Goal: Find specific page/section: Find specific page/section

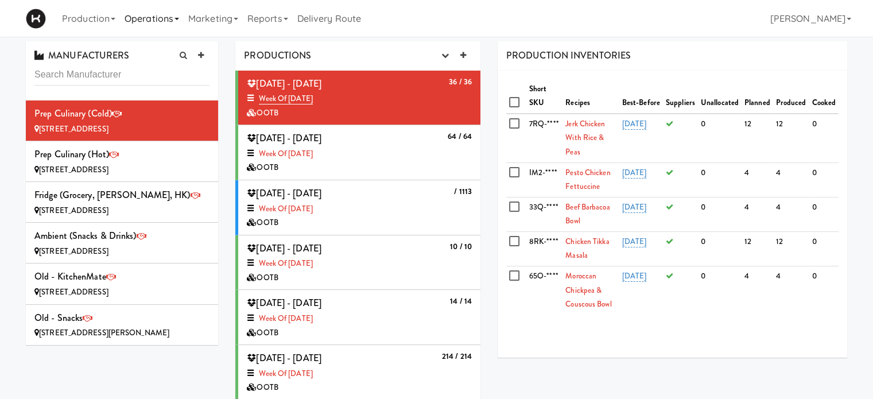
click at [176, 16] on link "Operations" at bounding box center [152, 18] width 64 height 37
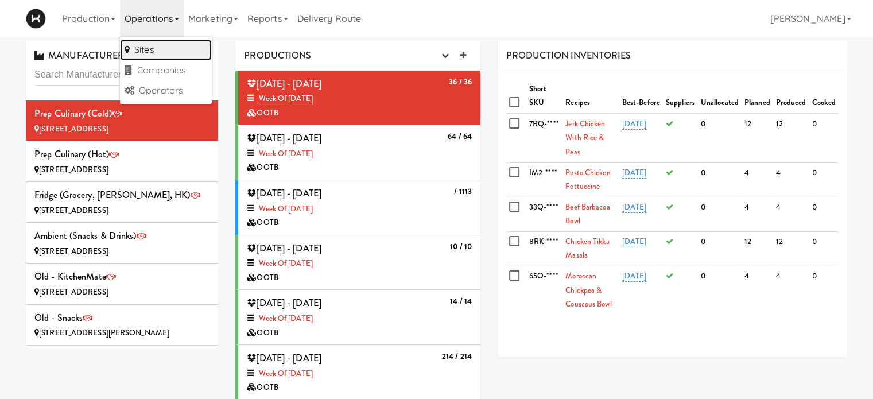
click at [149, 52] on link "Sites" at bounding box center [166, 50] width 92 height 21
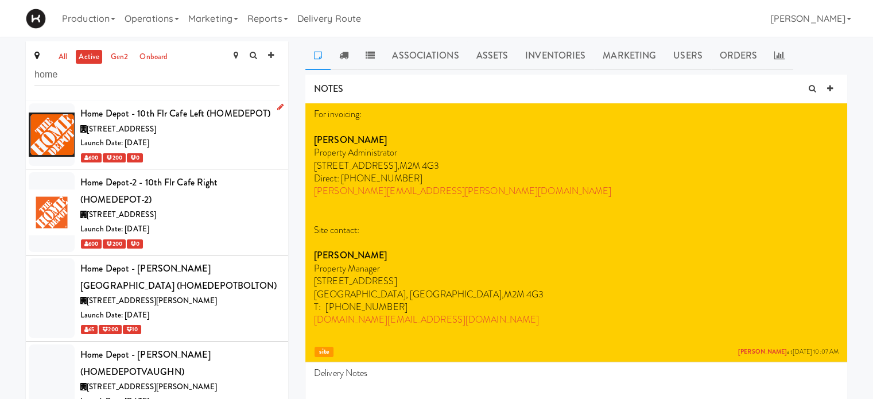
type input "home"
click at [185, 125] on div "[STREET_ADDRESS]" at bounding box center [179, 129] width 199 height 14
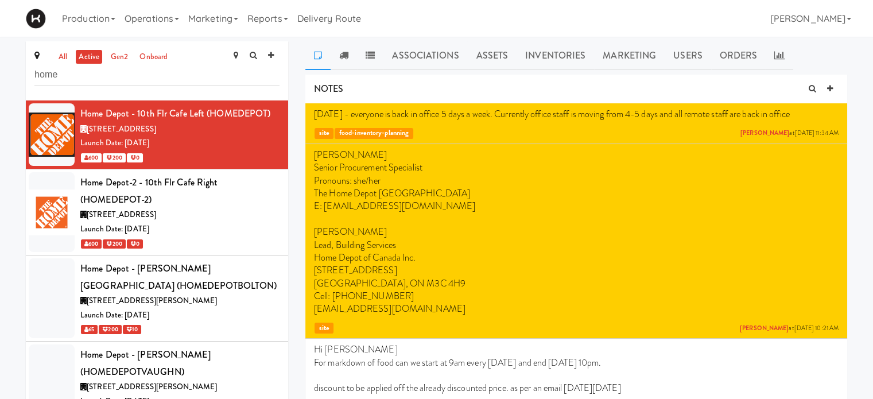
click at [526, 94] on div "NOTES" at bounding box center [576, 89] width 542 height 29
click at [772, 46] on link at bounding box center [780, 55] width 28 height 29
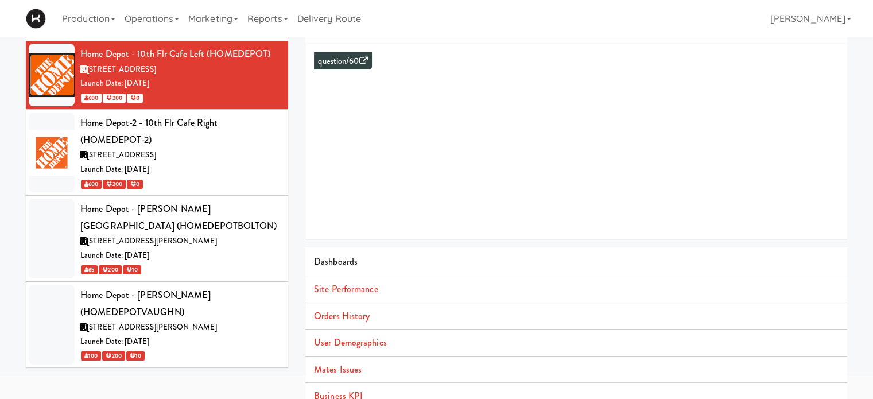
scroll to position [60, 0]
click at [339, 315] on link "Orders History" at bounding box center [342, 315] width 56 height 13
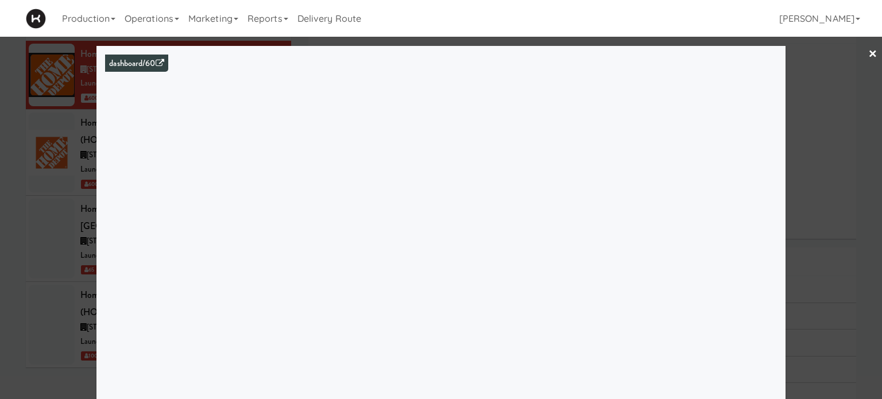
click at [868, 51] on link "×" at bounding box center [872, 55] width 9 height 36
